Goal: Task Accomplishment & Management: Manage account settings

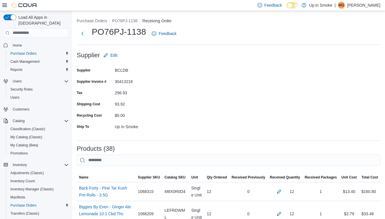
scroll to position [1052, 0]
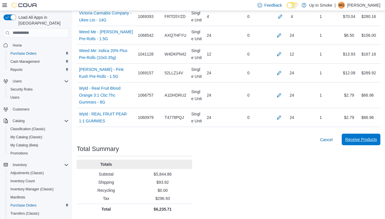
click at [355, 139] on span "Receive Products" at bounding box center [362, 139] width 32 height 6
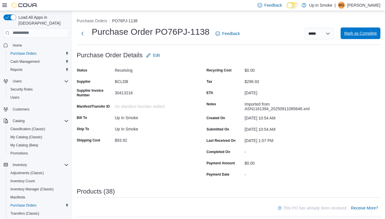
click at [366, 30] on span "Mark as Complete" at bounding box center [360, 33] width 33 height 12
